Goal: Task Accomplishment & Management: Manage account settings

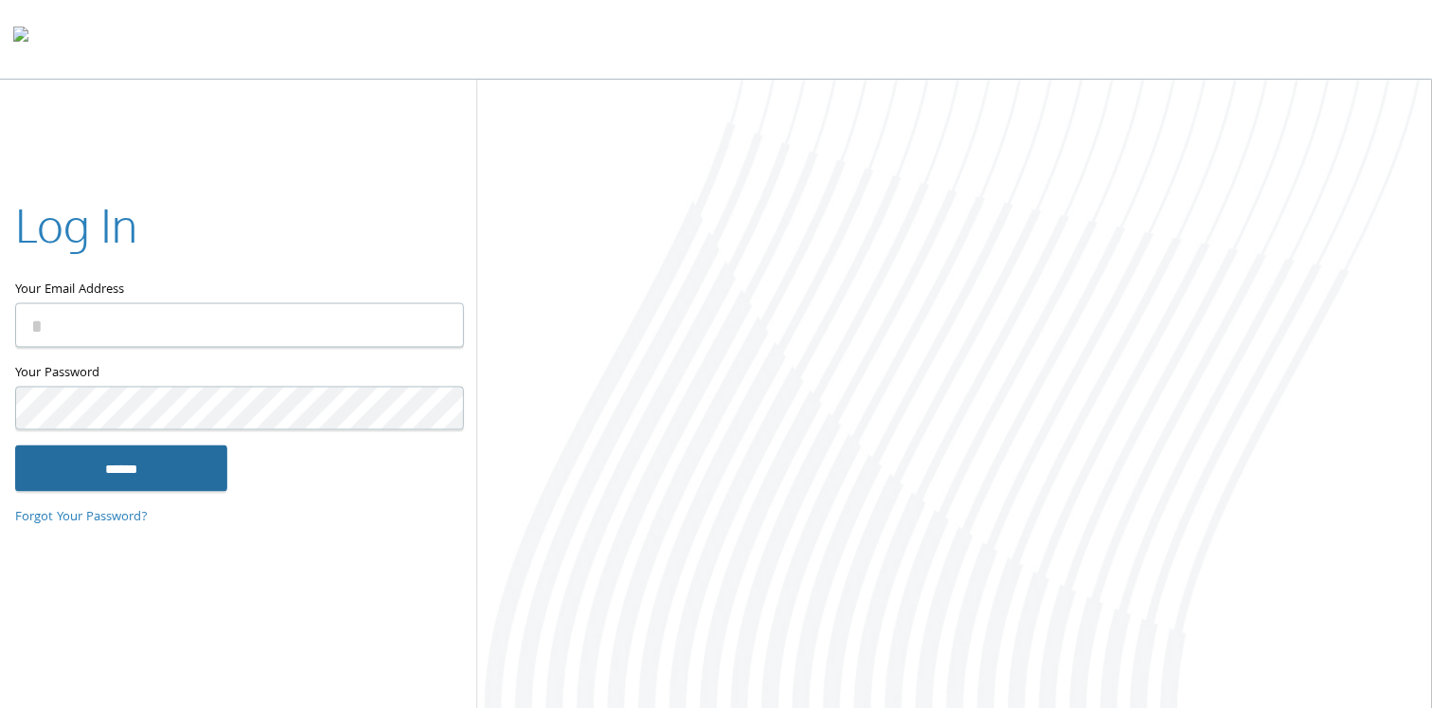
type input "**********"
click at [178, 470] on input "******" at bounding box center [121, 467] width 212 height 45
